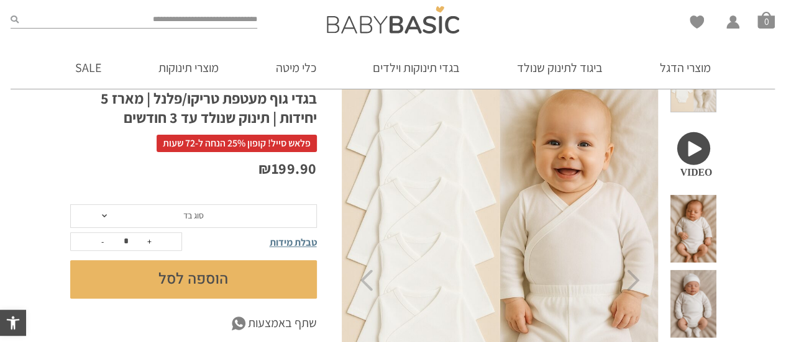
click at [706, 134] on span at bounding box center [692, 154] width 45 height 68
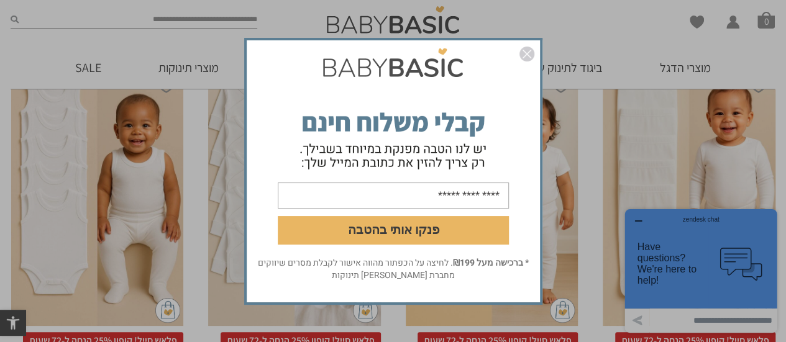
scroll to position [948, 0]
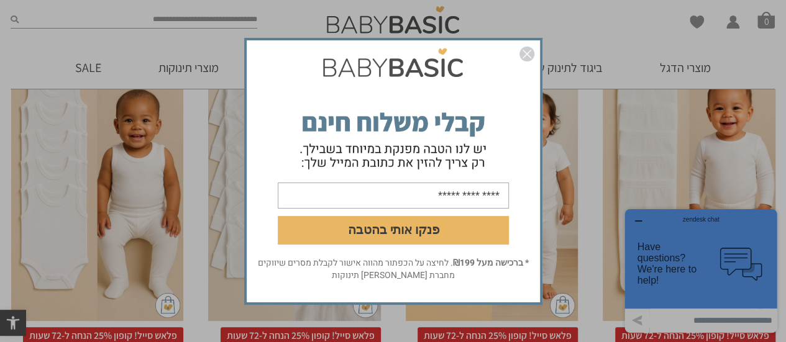
click at [531, 52] on img "סגור" at bounding box center [526, 54] width 15 height 15
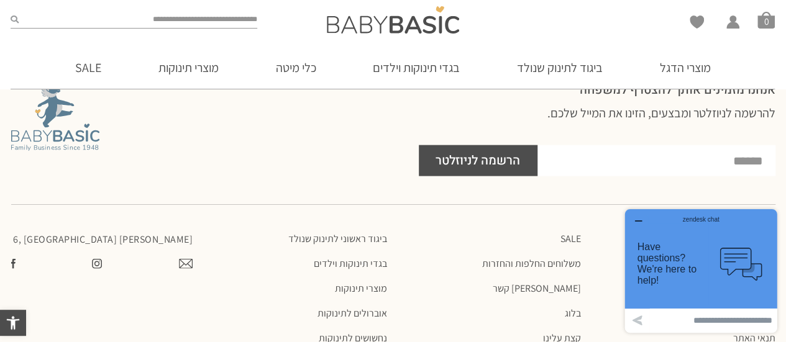
scroll to position [1357, 0]
click at [572, 257] on link "משלוחים החלפות והחזרות" at bounding box center [490, 263] width 182 height 12
